Goal: Book appointment/travel/reservation

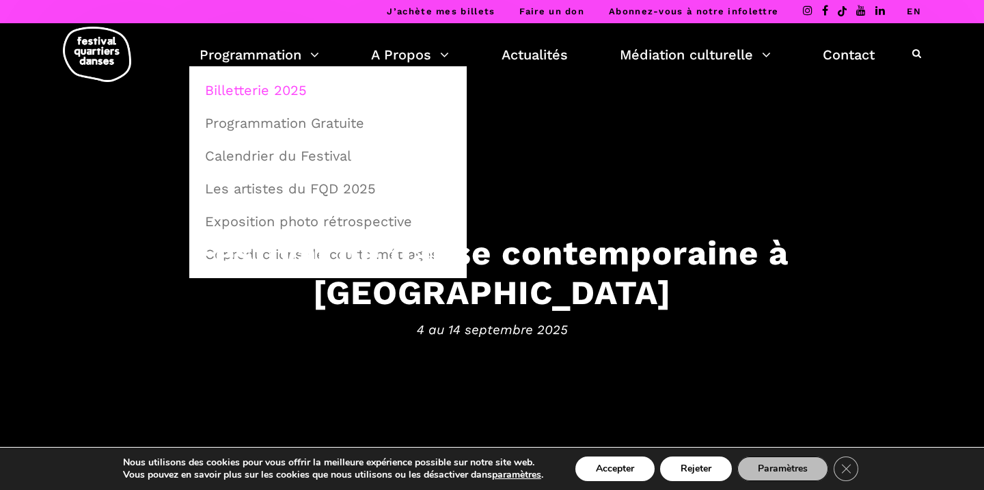
click at [310, 98] on link "Billetterie 2025" at bounding box center [328, 89] width 262 height 31
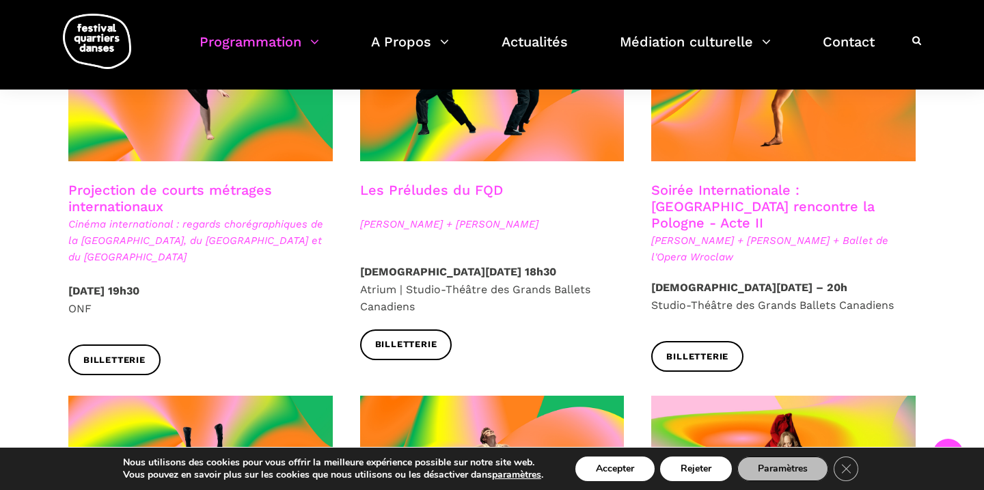
scroll to position [503, 0]
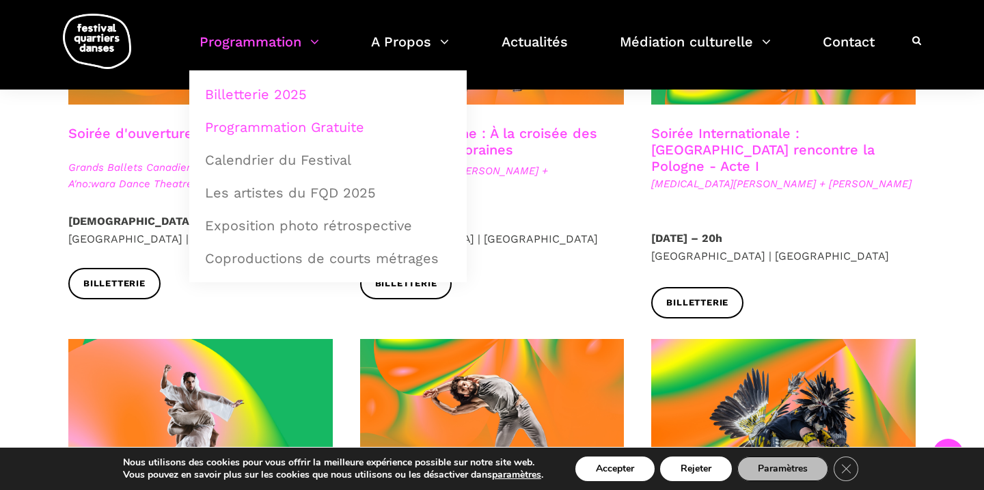
click at [311, 124] on link "Programmation Gratuite" at bounding box center [328, 126] width 262 height 31
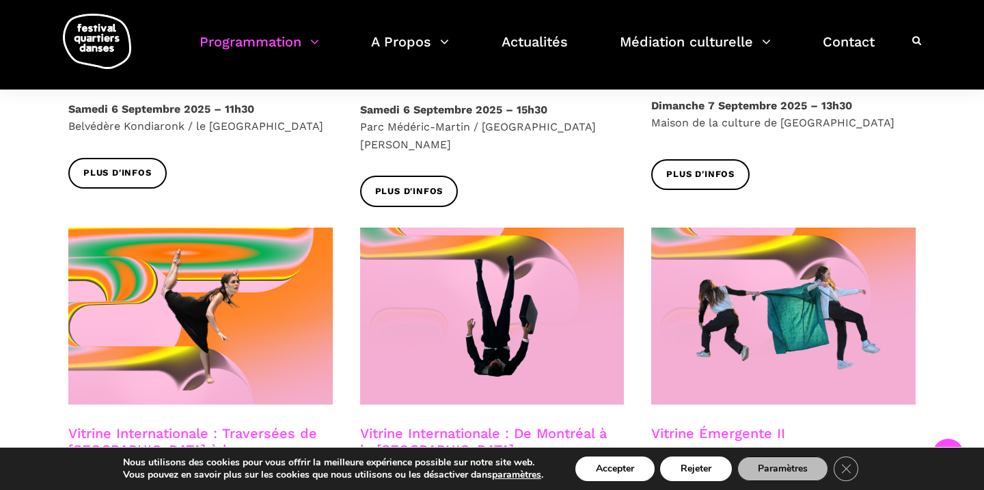
scroll to position [1045, 0]
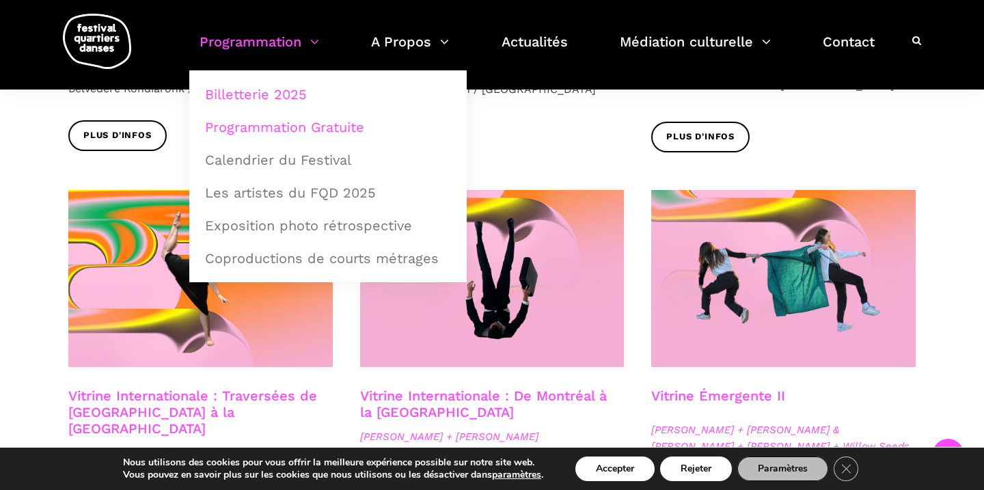
click at [278, 91] on link "Billetterie 2025" at bounding box center [328, 94] width 262 height 31
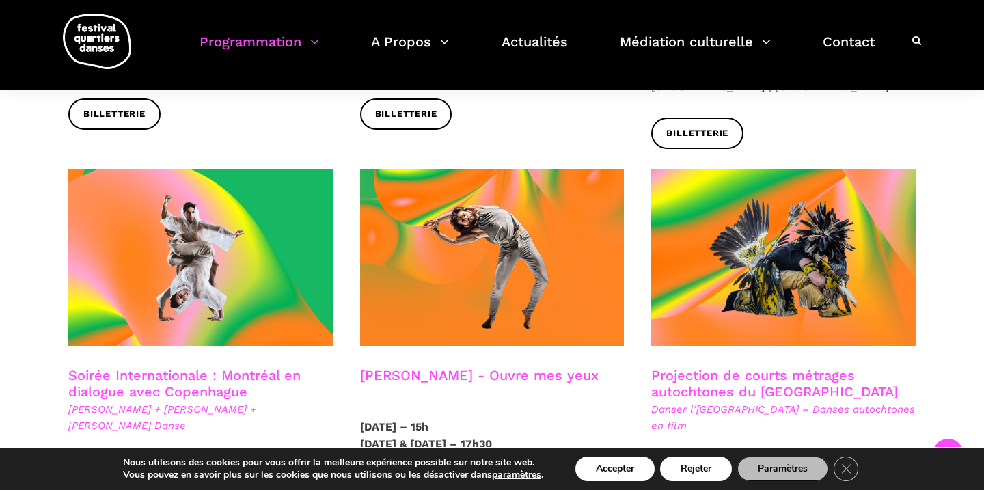
scroll to position [728, 0]
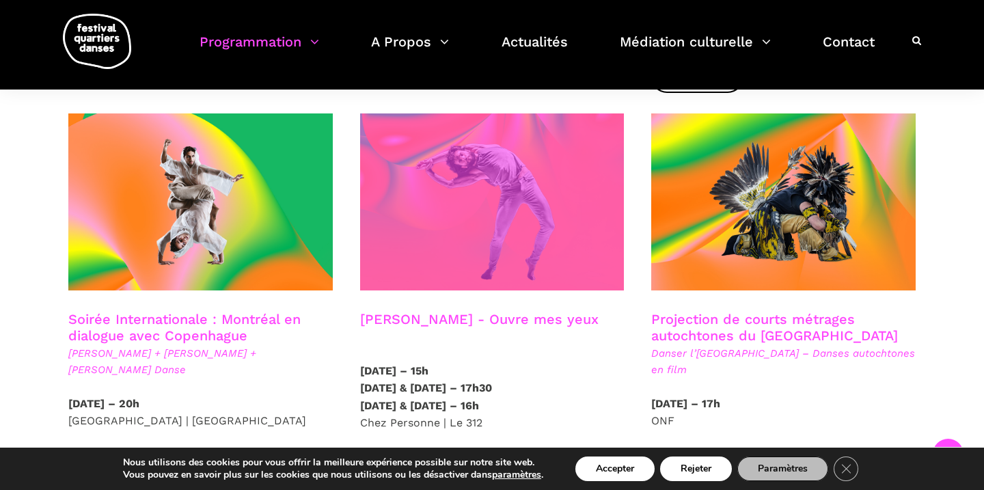
click at [491, 212] on span at bounding box center [492, 201] width 264 height 177
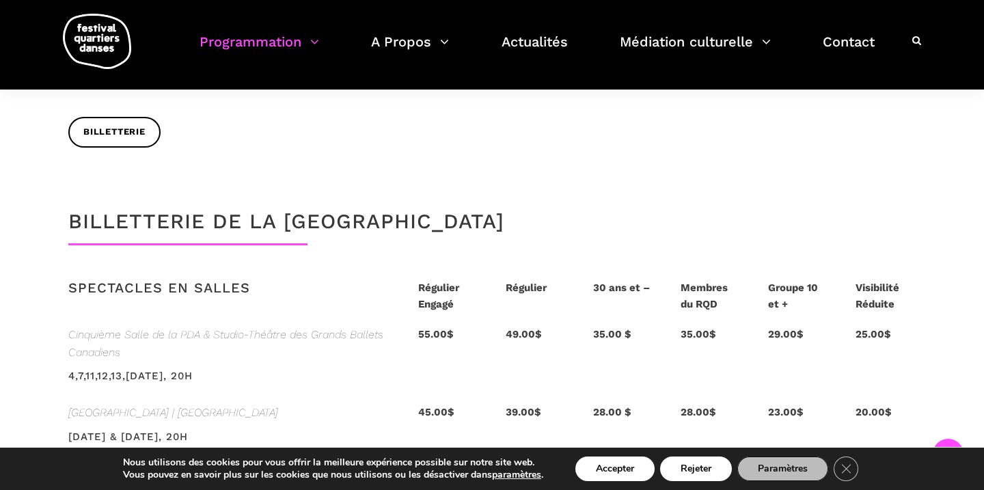
scroll to position [2764, 0]
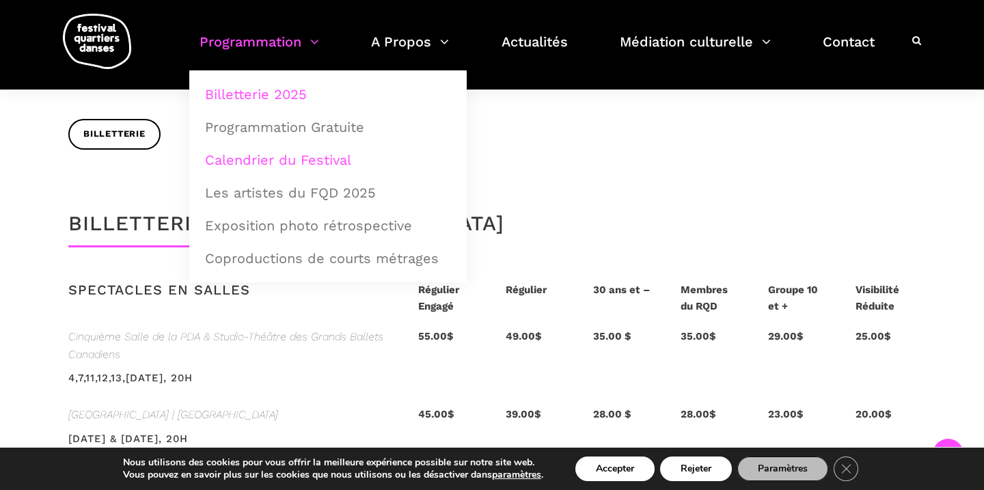
click at [247, 152] on link "Calendrier du Festival" at bounding box center [328, 159] width 262 height 31
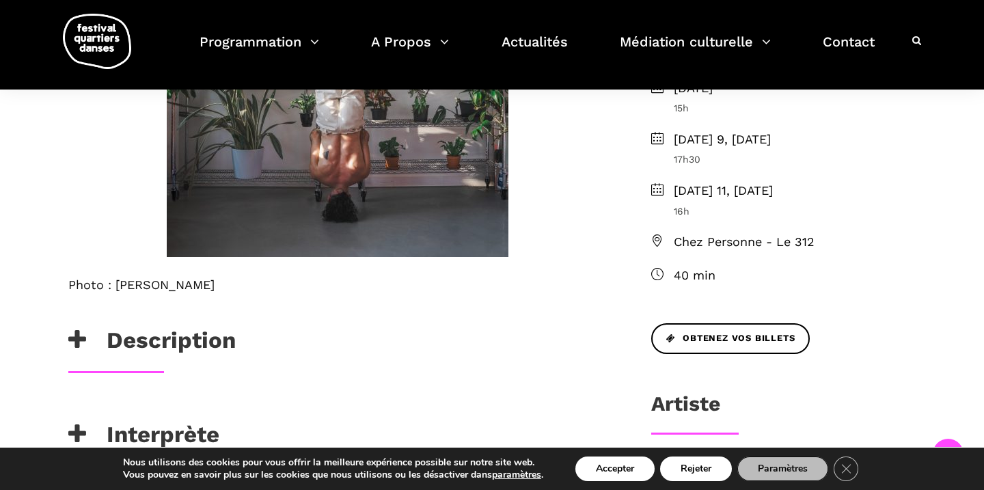
scroll to position [529, 0]
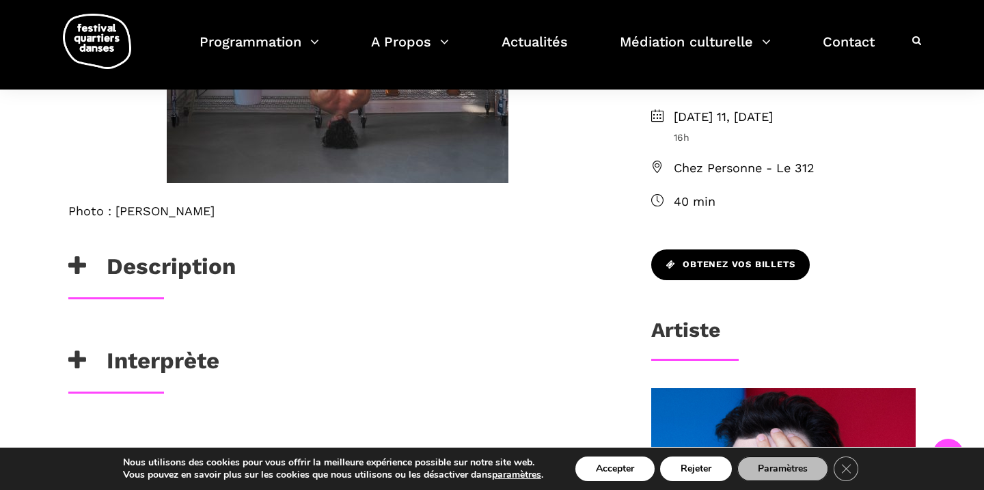
click at [757, 251] on link "Obtenez vos billets" at bounding box center [730, 264] width 159 height 31
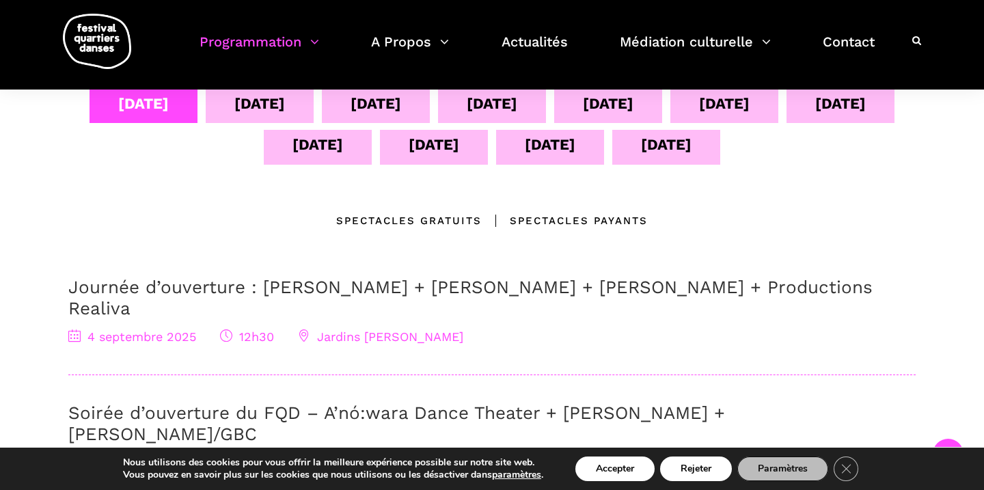
scroll to position [196, 0]
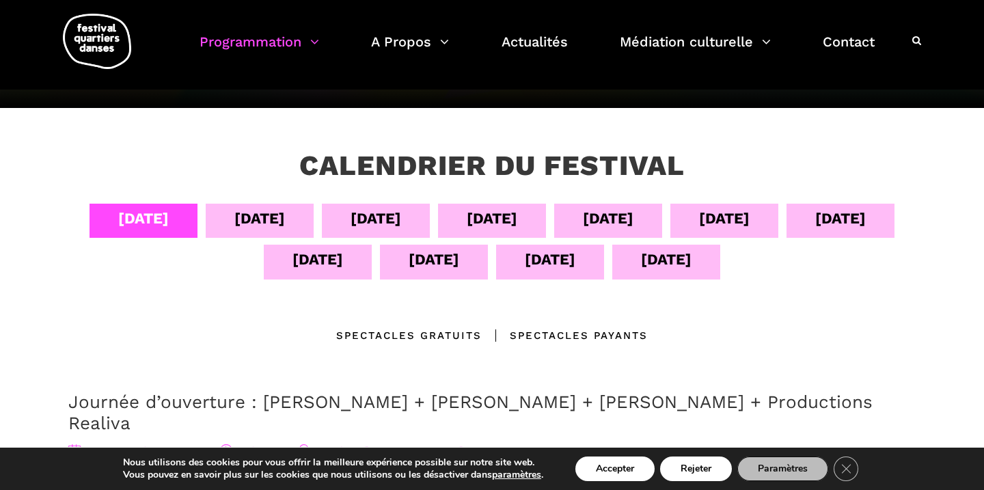
click at [276, 216] on div "[DATE]" at bounding box center [259, 218] width 51 height 24
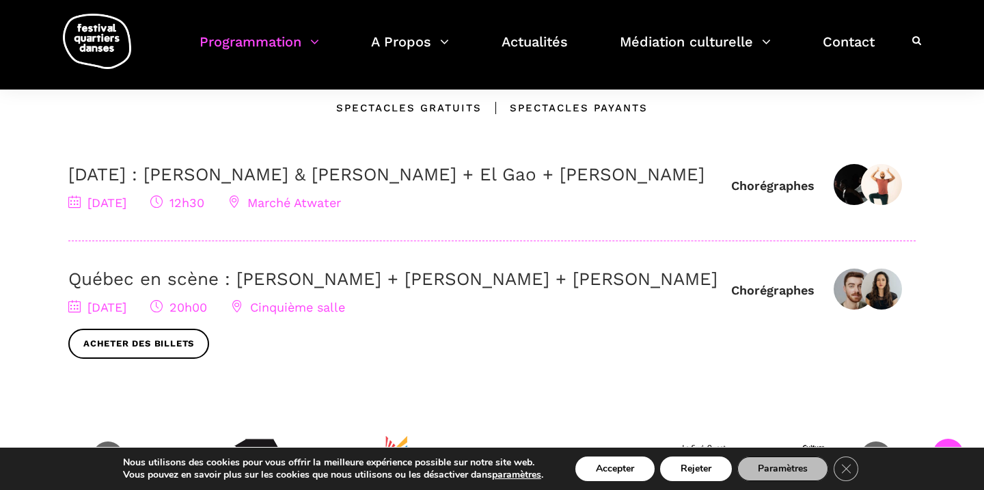
scroll to position [465, 0]
